Goal: Find specific page/section: Find specific page/section

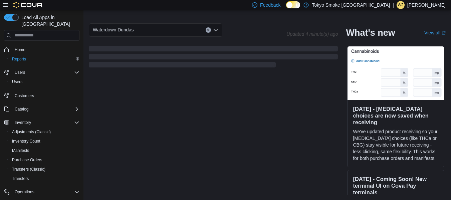
scroll to position [198, 0]
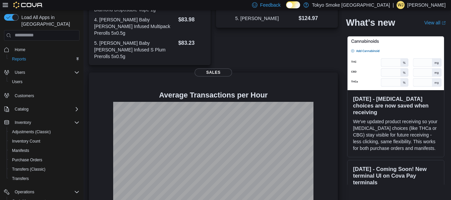
click at [331, 102] on div at bounding box center [213, 152] width 238 height 100
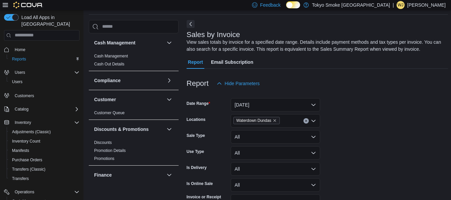
scroll to position [230, 0]
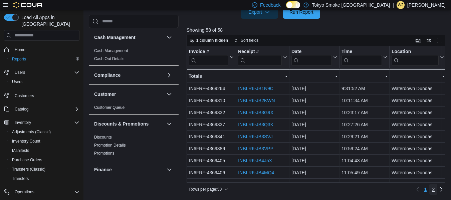
click at [435, 190] on span "2" at bounding box center [433, 189] width 3 height 7
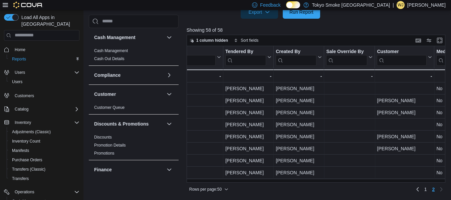
scroll to position [0, 882]
click at [20, 46] on span "Home" at bounding box center [20, 50] width 11 height 8
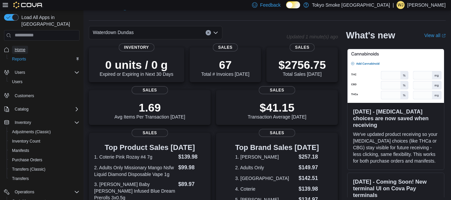
scroll to position [16, 0]
